Goal: Task Accomplishment & Management: Complete application form

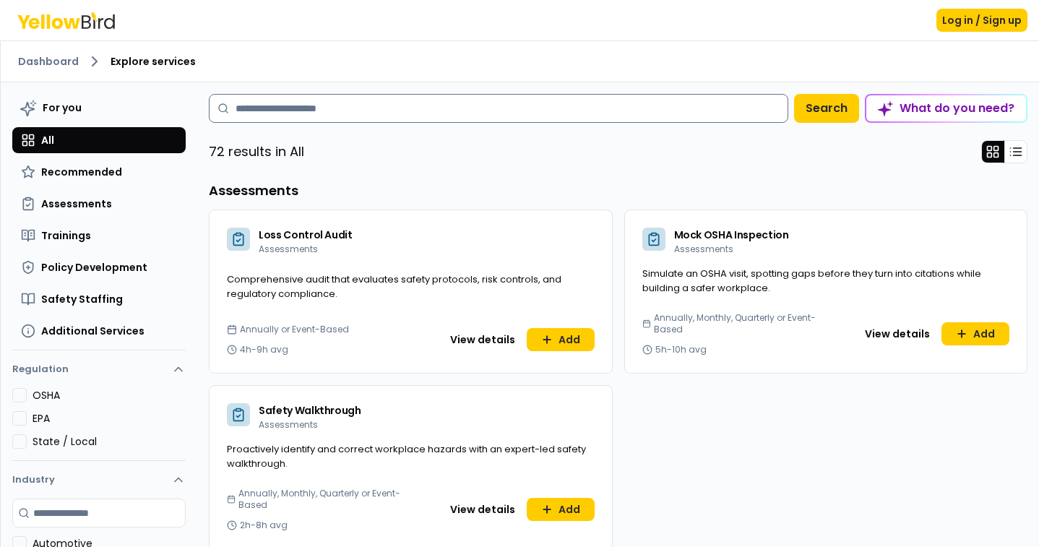
click at [456, 111] on input at bounding box center [498, 108] width 579 height 29
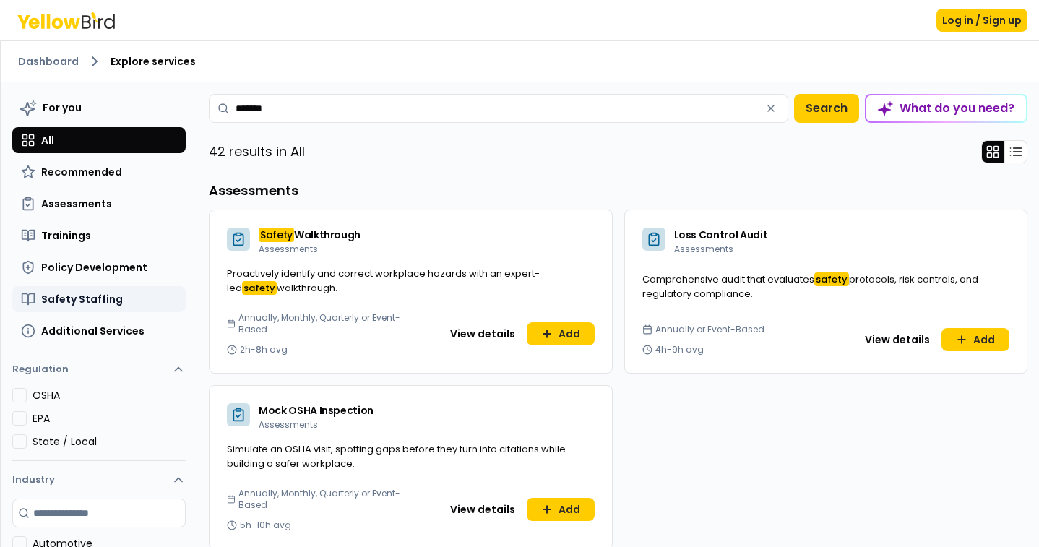
type input "******"
click at [78, 304] on span "Safety Staffing" at bounding box center [82, 299] width 82 height 14
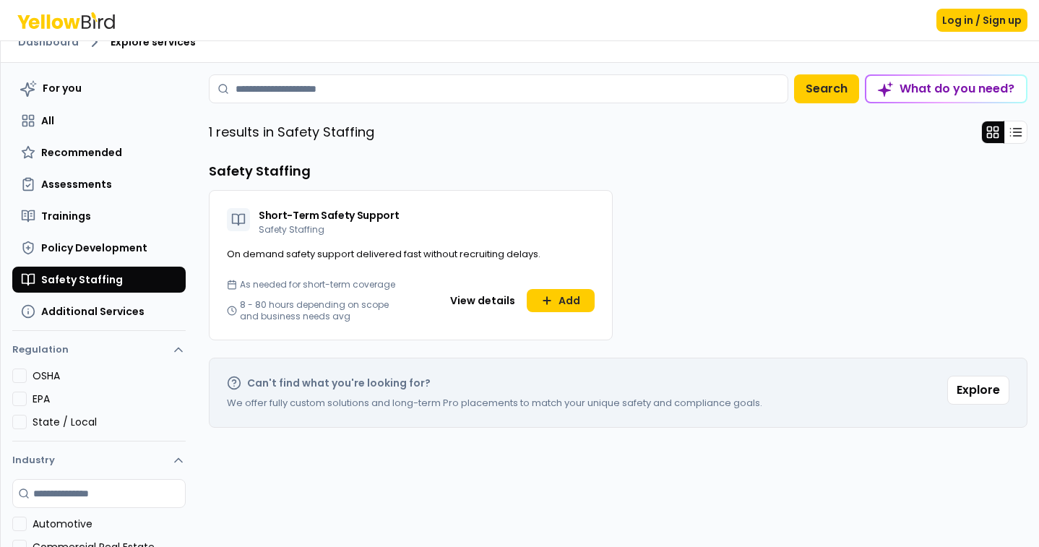
scroll to position [20, 0]
click at [485, 300] on button "View details" at bounding box center [482, 299] width 82 height 23
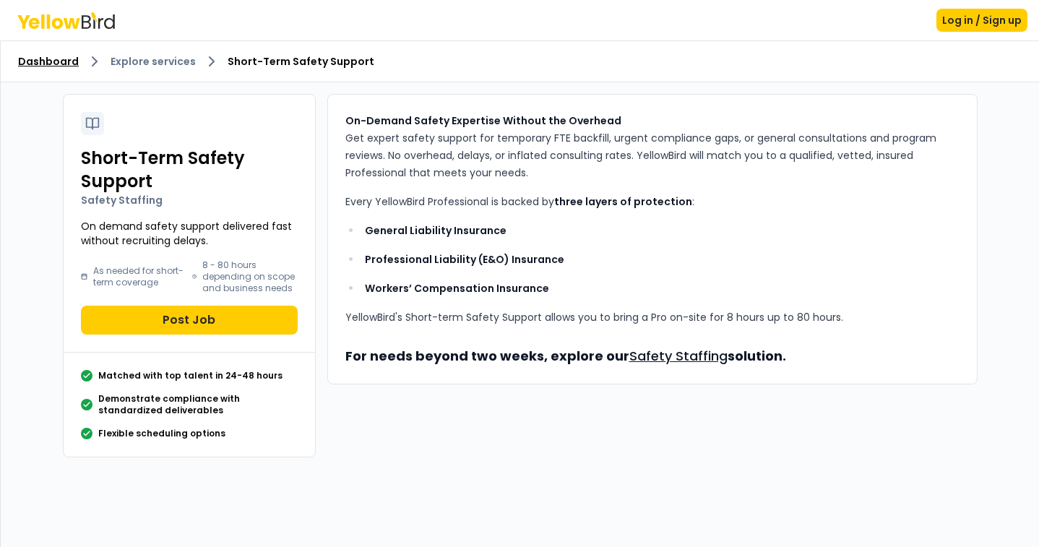
click at [43, 59] on link "Dashboard" at bounding box center [48, 61] width 61 height 14
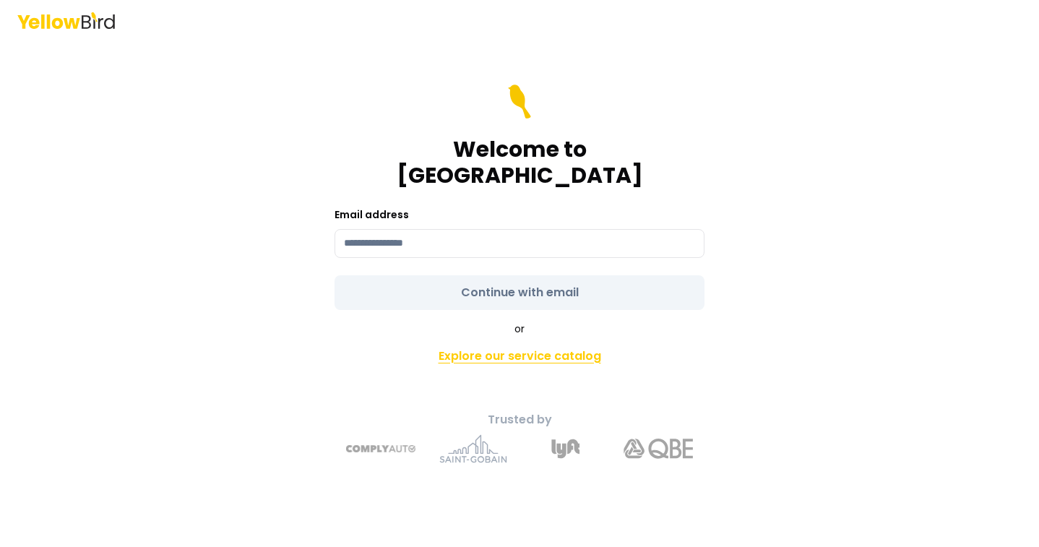
click at [519, 343] on link "Explore our service catalog" at bounding box center [519, 356] width 509 height 29
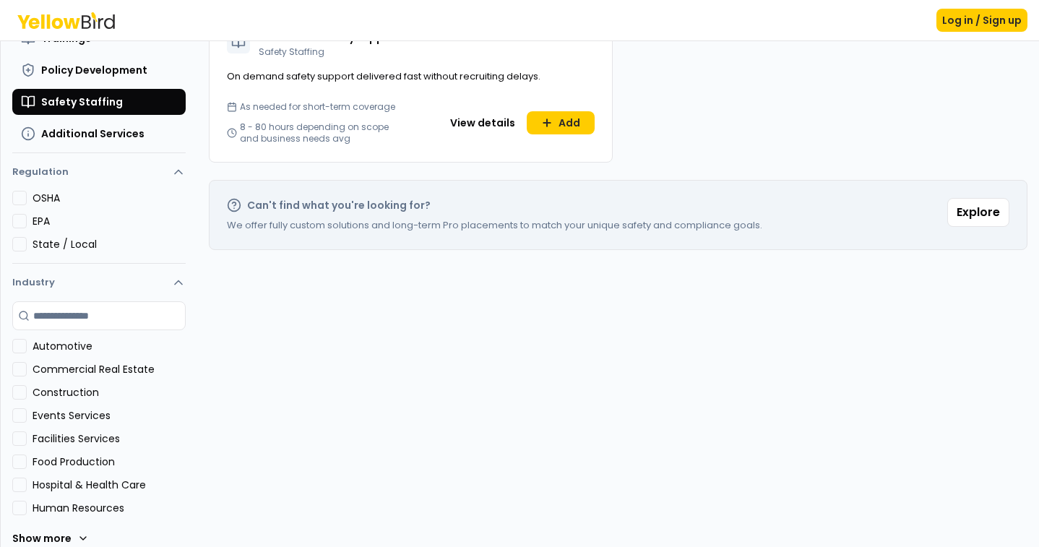
scroll to position [209, 0]
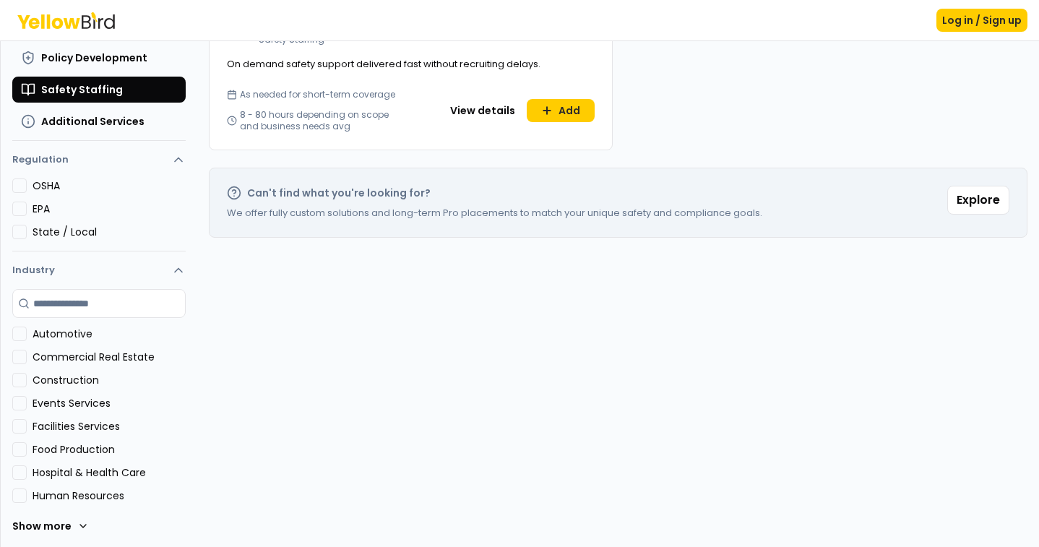
click at [23, 381] on button "Construction" at bounding box center [19, 380] width 14 height 14
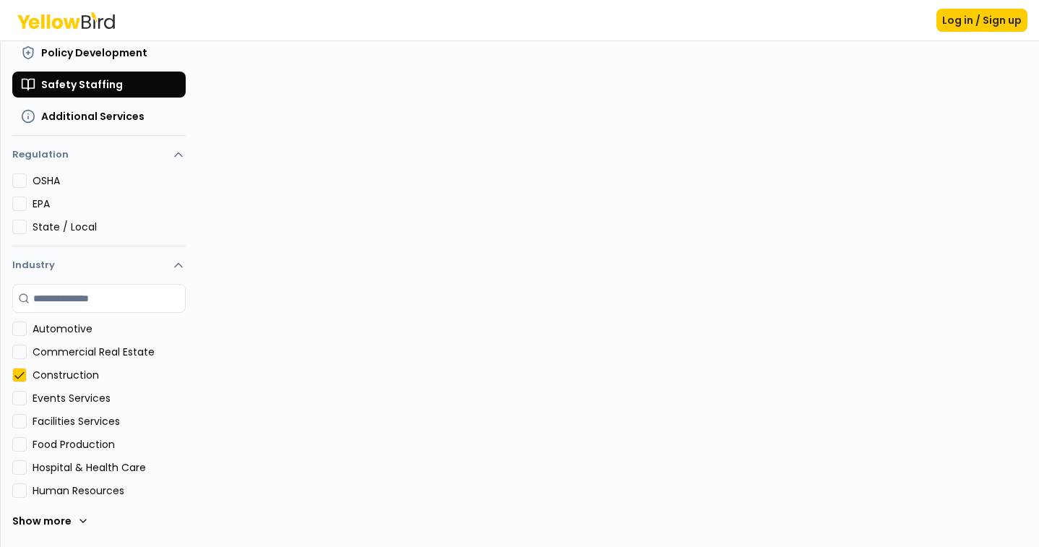
scroll to position [215, 0]
click at [18, 374] on button "Construction" at bounding box center [19, 375] width 14 height 14
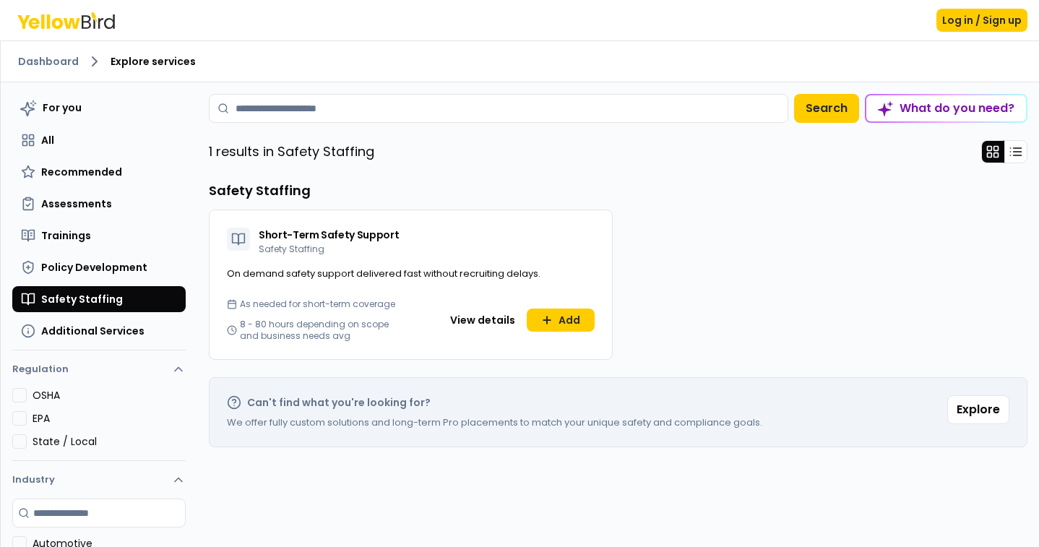
scroll to position [0, 0]
